Goal: Check status: Check status

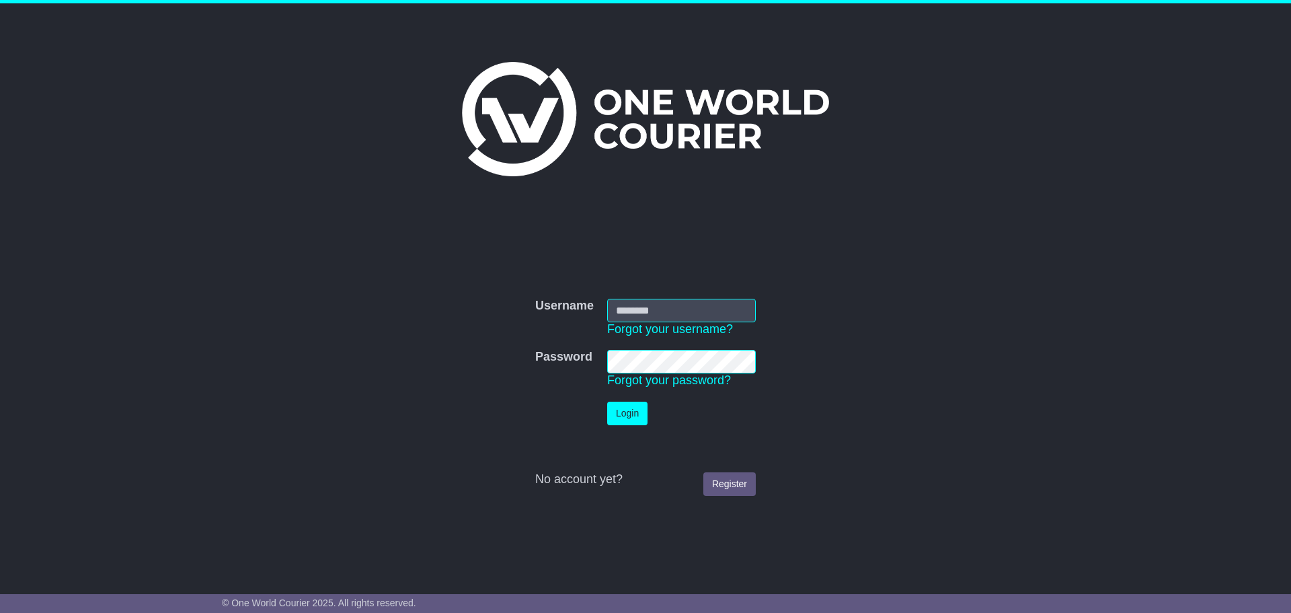
type input "**********"
click at [636, 410] on button "Login" at bounding box center [627, 413] width 40 height 24
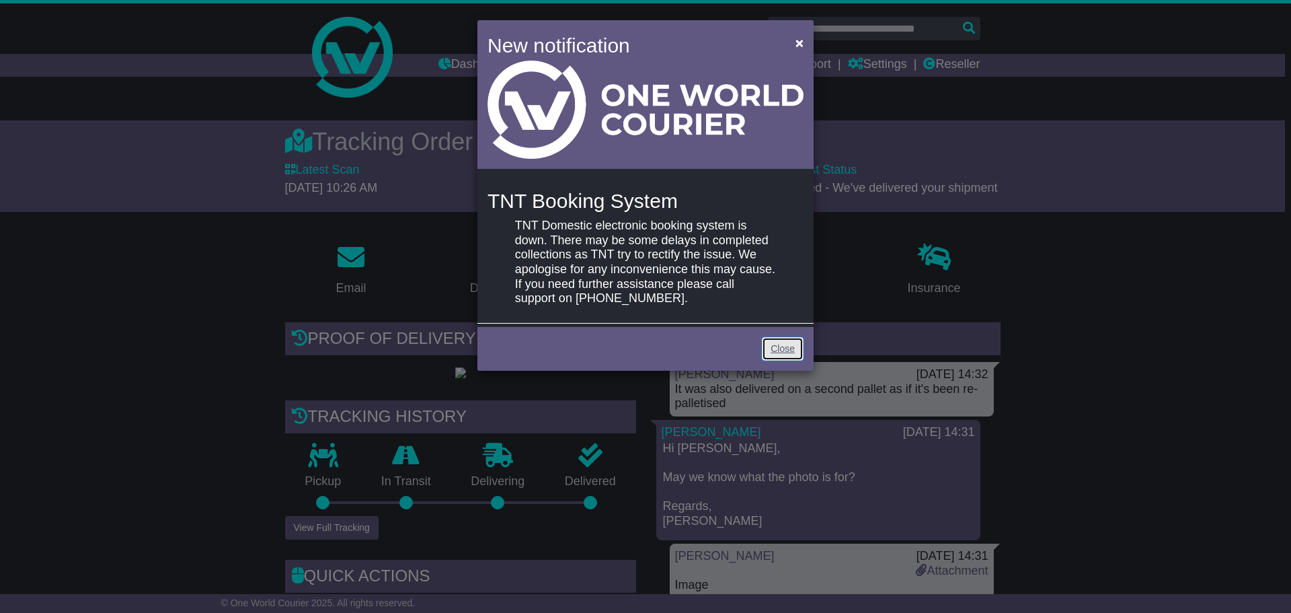
click at [783, 350] on link "Close" at bounding box center [783, 349] width 42 height 24
click at [793, 41] on button "×" at bounding box center [800, 43] width 22 height 28
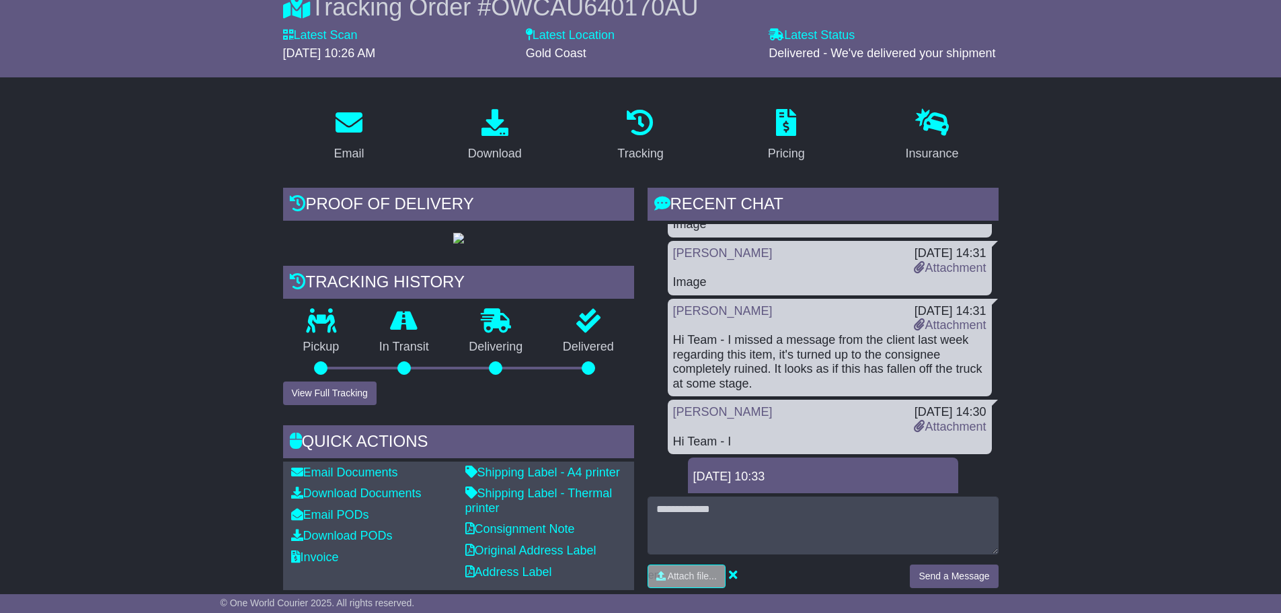
scroll to position [425, 0]
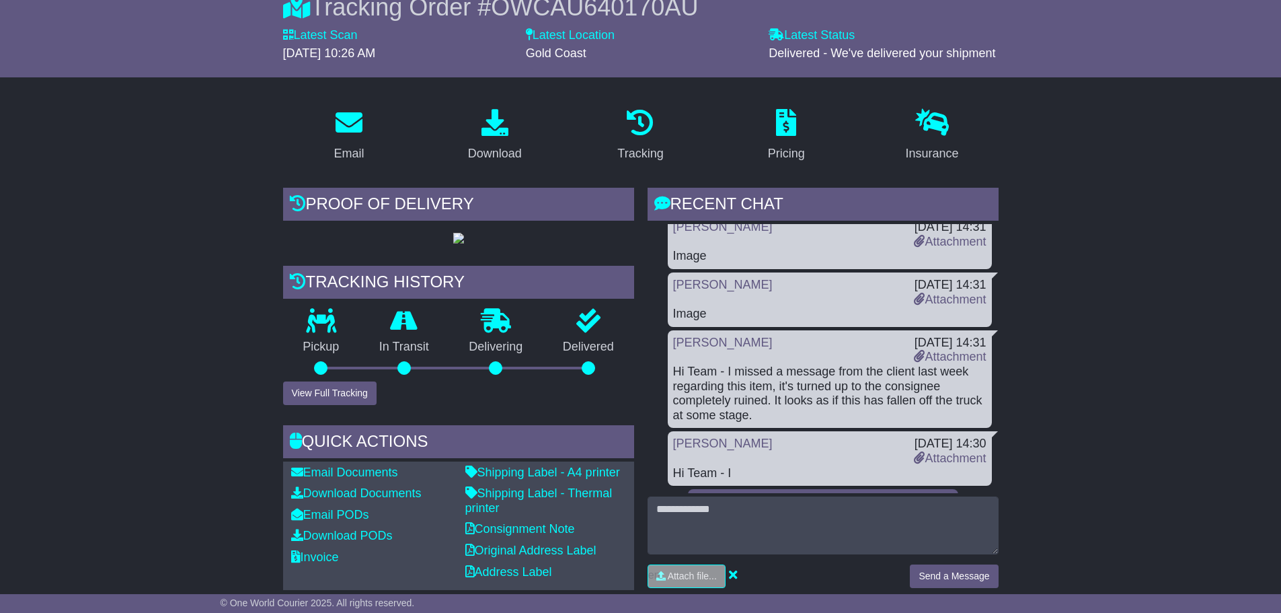
drag, startPoint x: 936, startPoint y: 301, endPoint x: 1042, endPoint y: 273, distance: 109.9
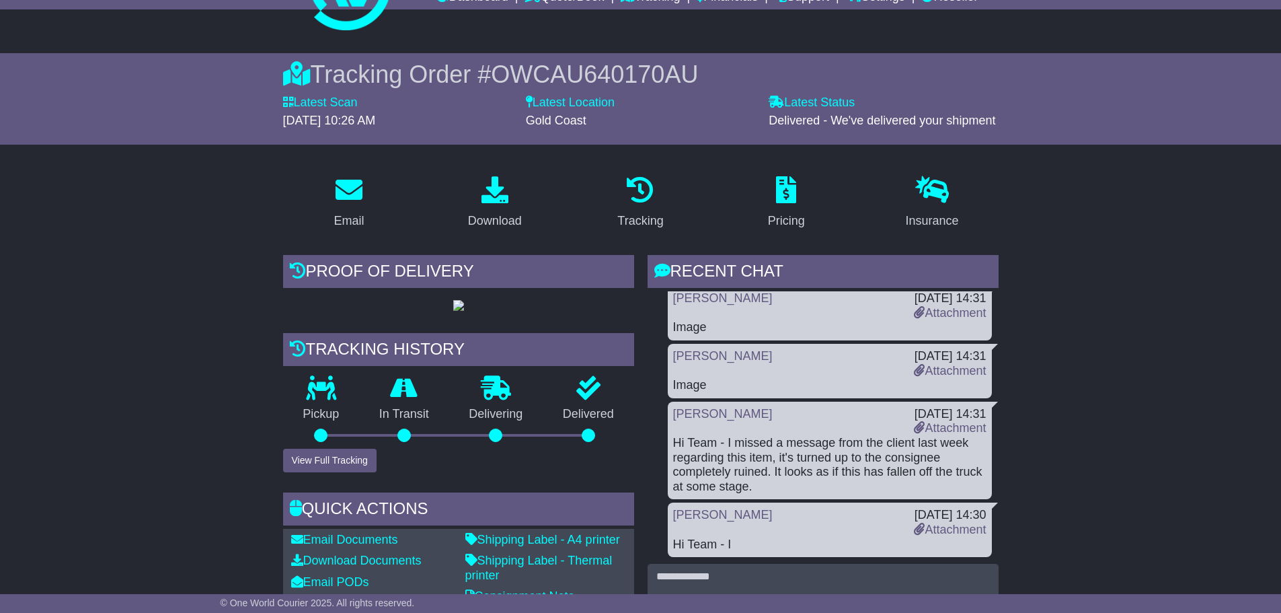
scroll to position [471, 0]
